Goal: Information Seeking & Learning: Learn about a topic

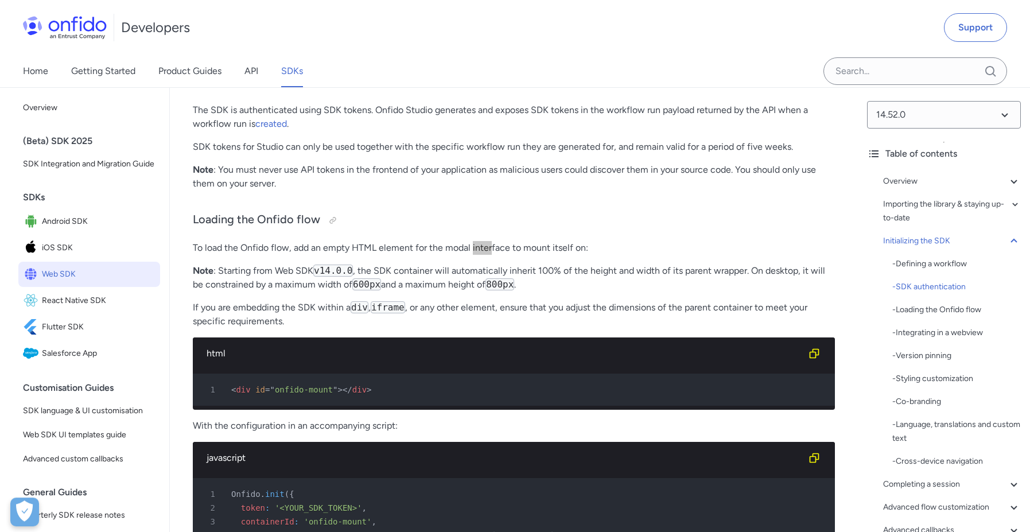
scroll to position [23786, 0]
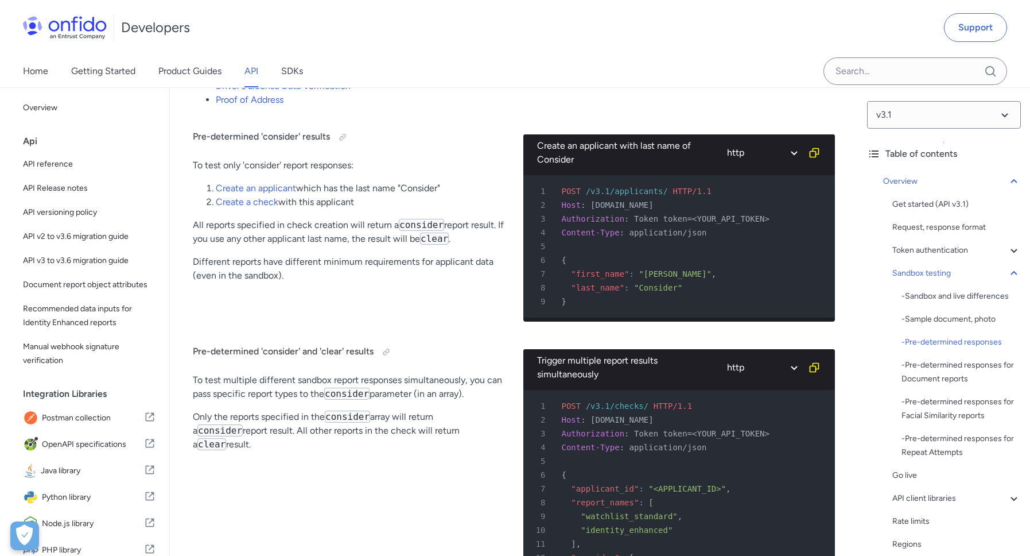
scroll to position [2094, 0]
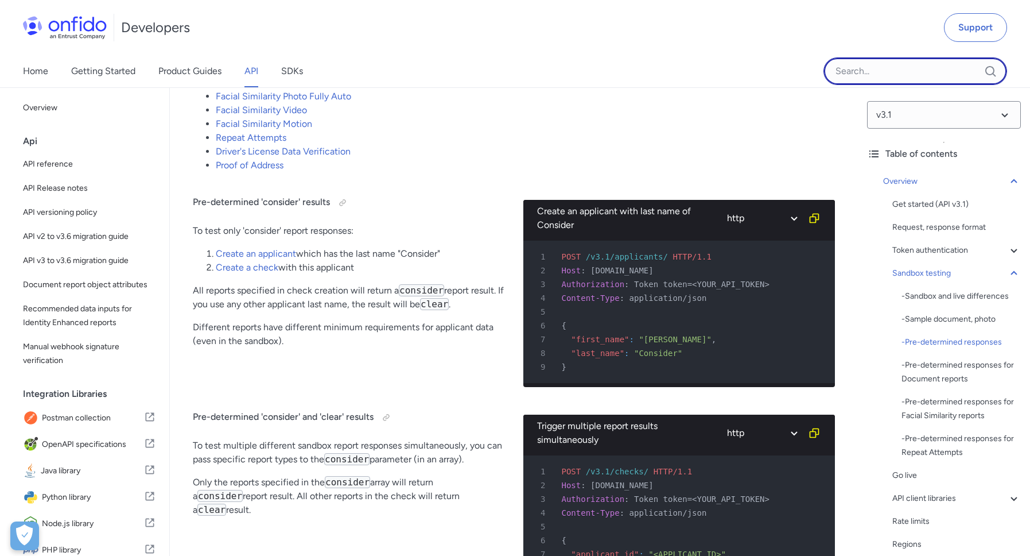
click at [890, 74] on input "Onfido search input field" at bounding box center [916, 71] width 184 height 28
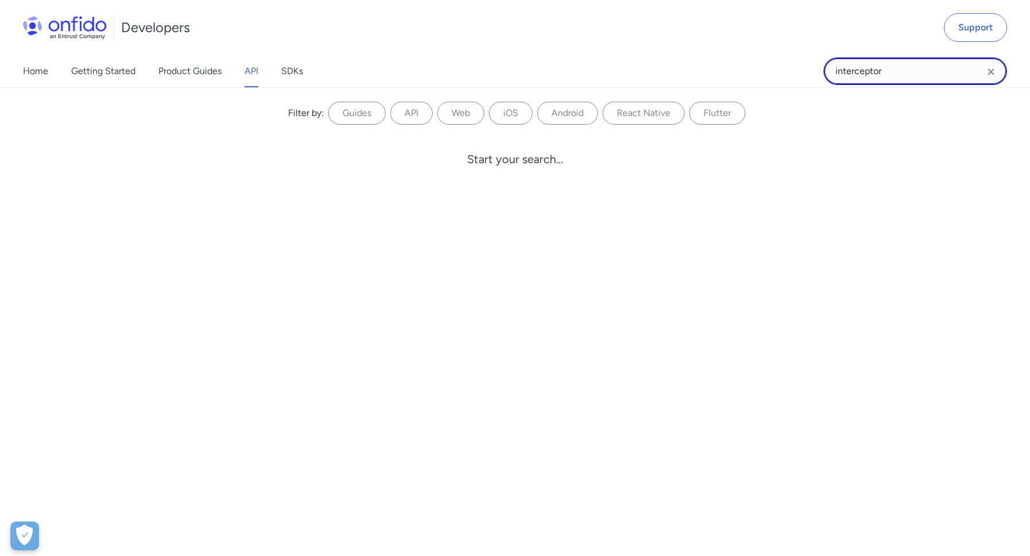
type input "interceptor"
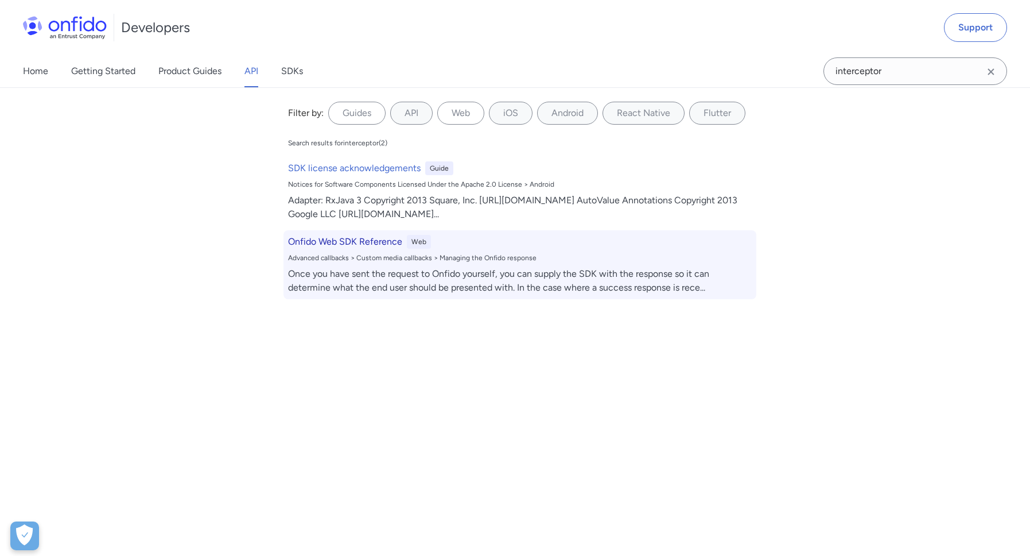
click at [373, 244] on h6 "Onfido Web SDK Reference" at bounding box center [345, 242] width 114 height 14
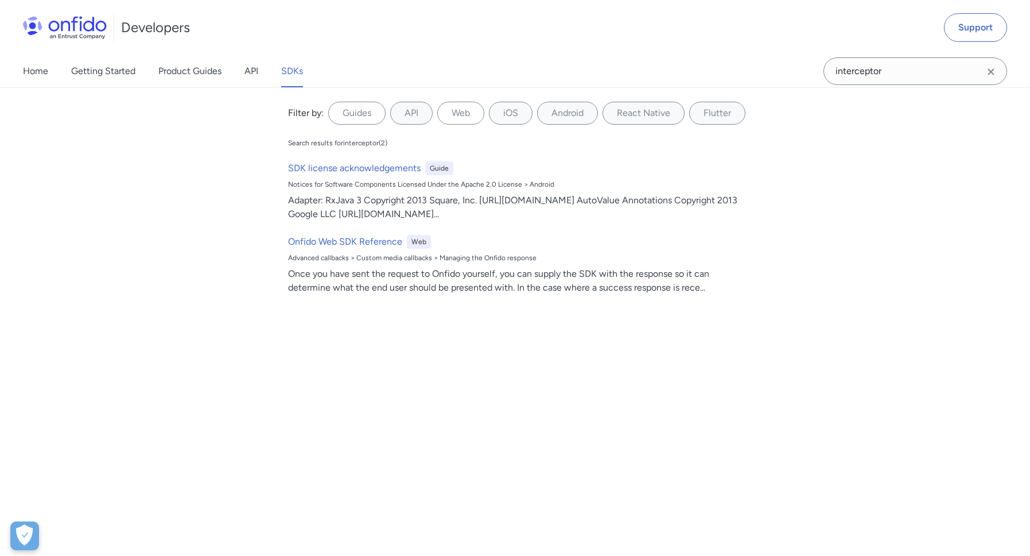
select select "14.52.0"
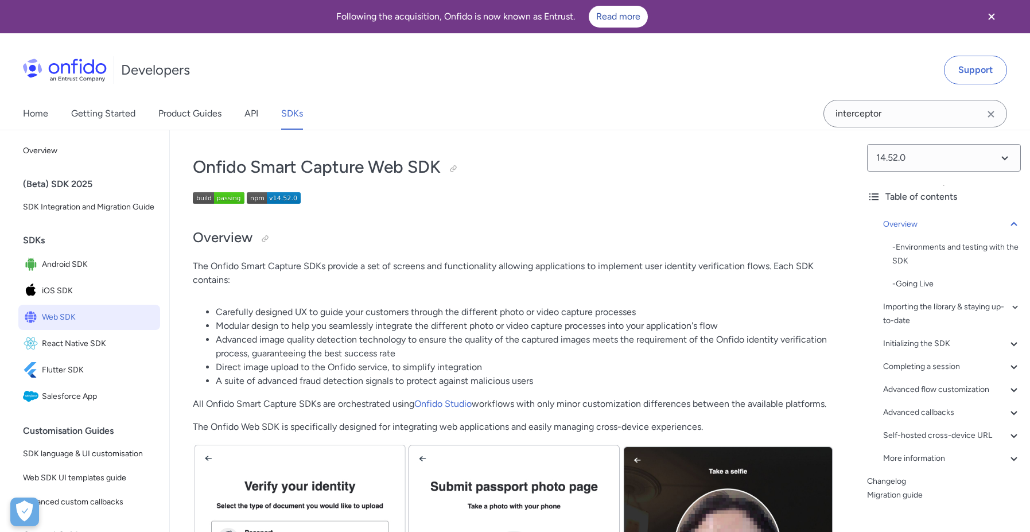
click at [994, 111] on icon "Clear search field button" at bounding box center [991, 114] width 14 height 14
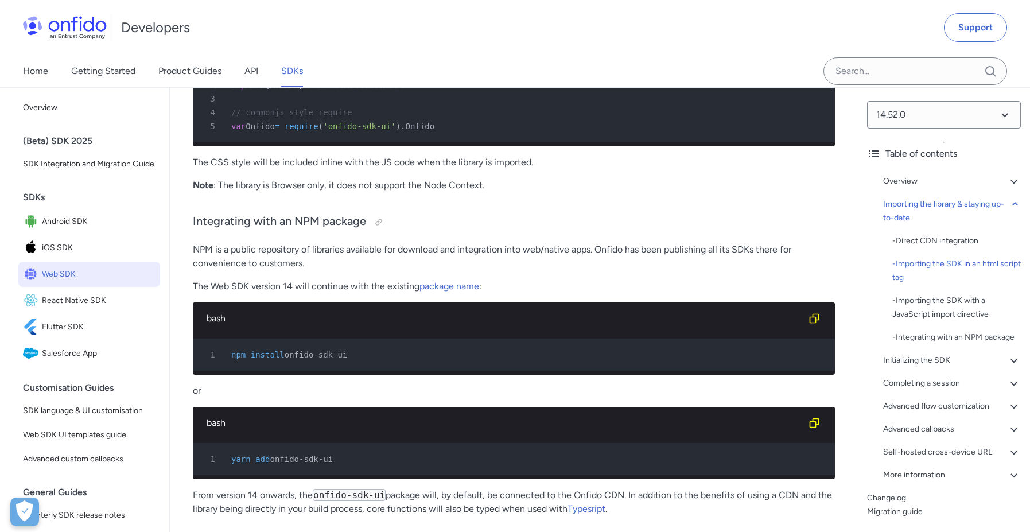
scroll to position [1505, 0]
